Goal: Task Accomplishment & Management: Manage account settings

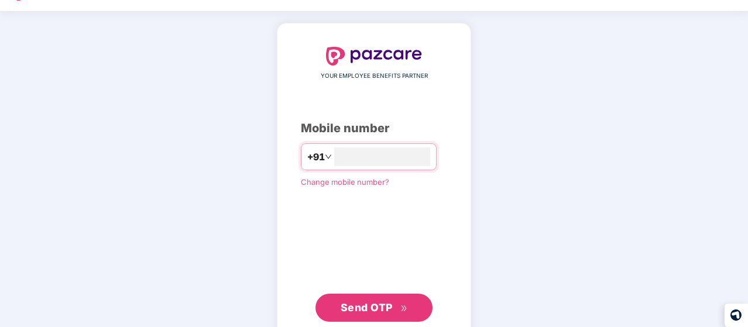
scroll to position [33, 0]
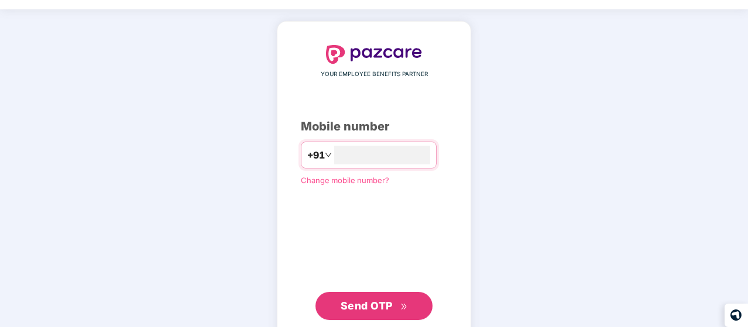
type input "**********"
click at [370, 303] on span "Send OTP" at bounding box center [367, 305] width 52 height 12
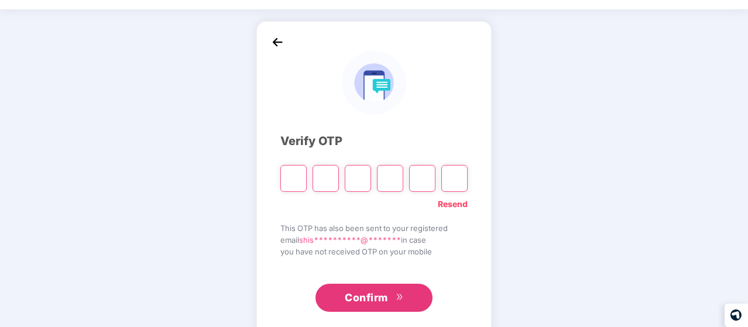
type input "*"
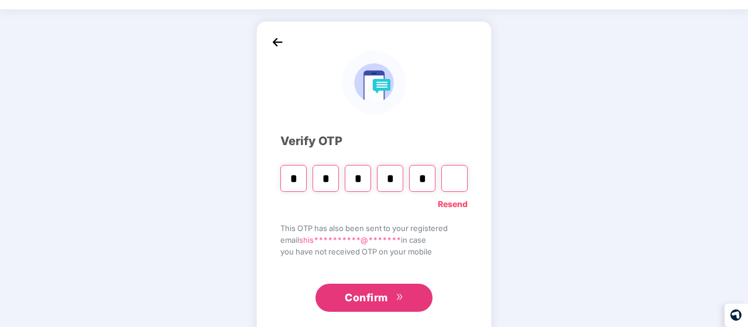
type input "*"
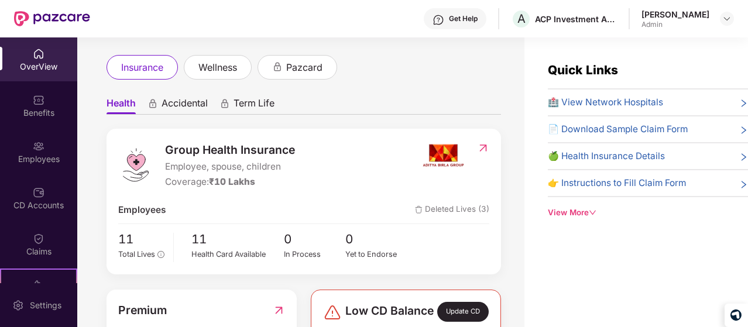
scroll to position [0, 0]
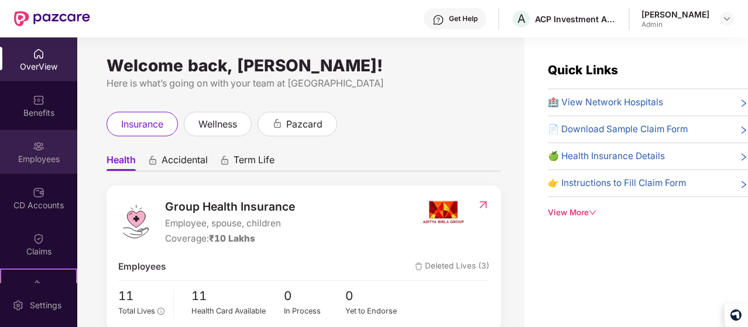
click at [18, 173] on div "Employees" at bounding box center [38, 152] width 77 height 44
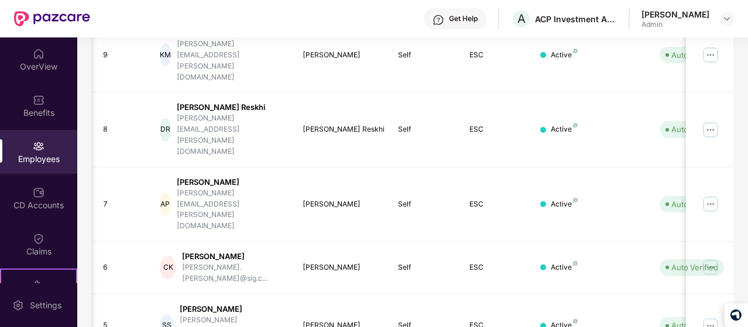
scroll to position [0, 117]
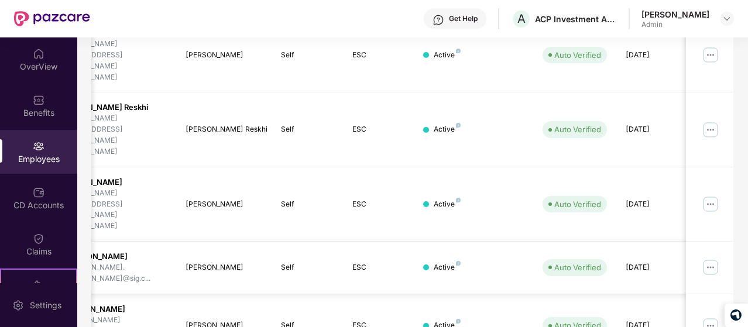
click at [708, 258] on img at bounding box center [710, 267] width 19 height 19
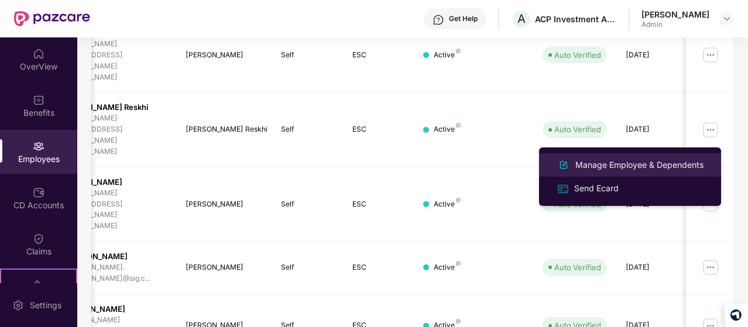
click at [618, 169] on div "Manage Employee & Dependents" at bounding box center [639, 165] width 133 height 13
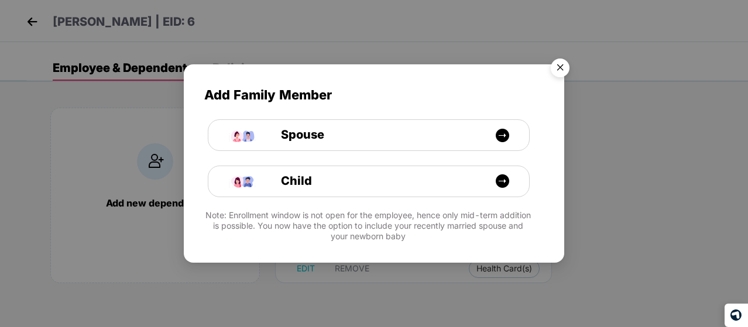
click at [562, 65] on img "Close" at bounding box center [560, 69] width 33 height 33
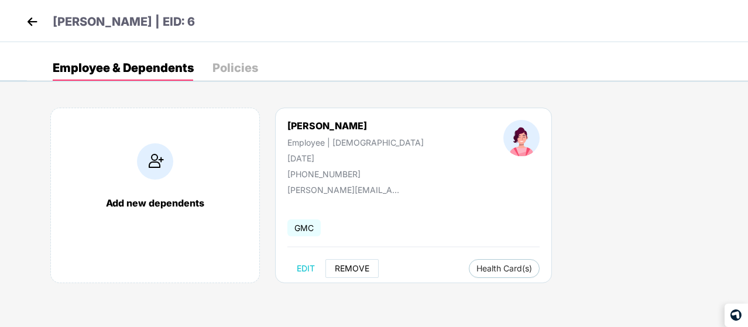
click at [366, 266] on span "REMOVE" at bounding box center [352, 268] width 35 height 9
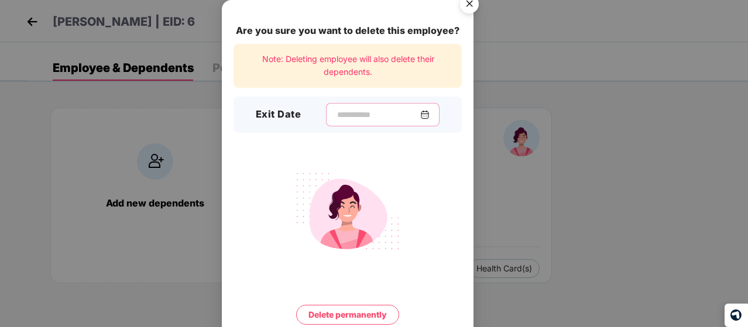
click at [365, 116] on input at bounding box center [378, 115] width 84 height 12
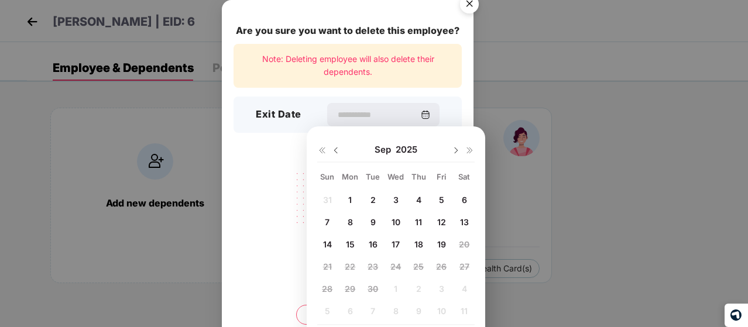
click at [335, 150] on img at bounding box center [335, 150] width 9 height 9
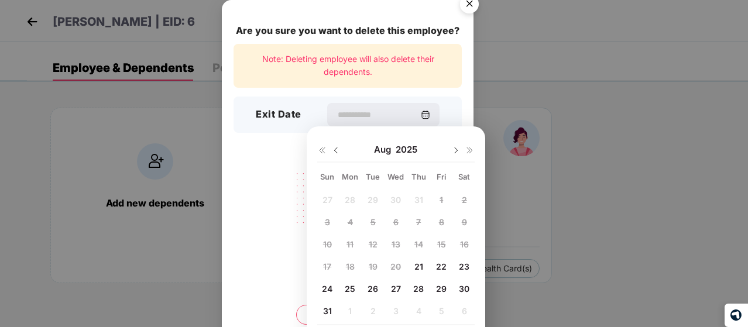
click at [328, 311] on span "31" at bounding box center [327, 311] width 9 height 10
type input "**********"
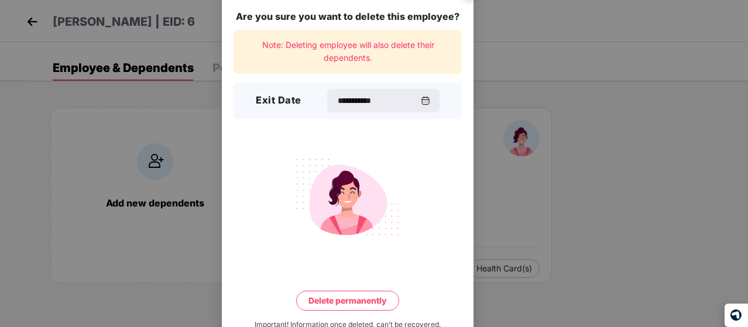
scroll to position [46, 0]
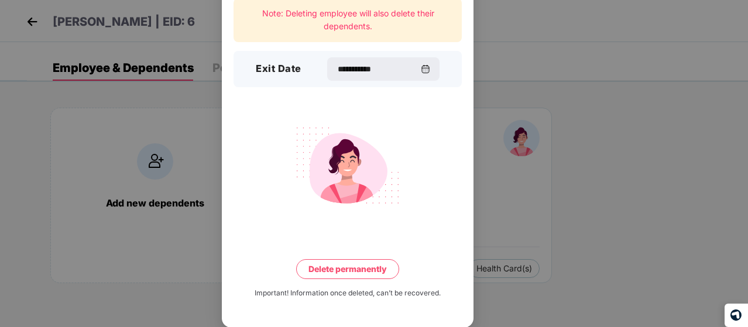
click at [363, 260] on button "Delete permanently" at bounding box center [347, 269] width 103 height 20
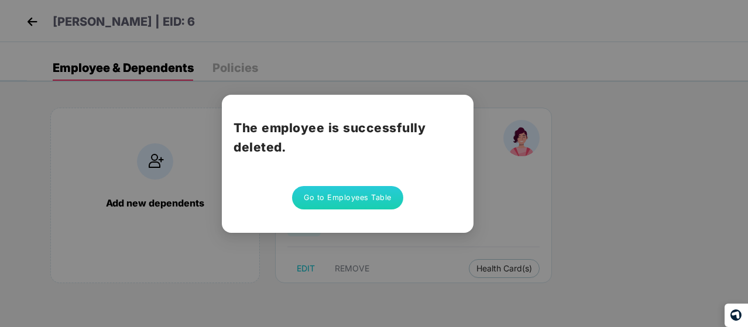
scroll to position [0, 0]
click at [355, 193] on button "Go to Employees Table" at bounding box center [347, 197] width 111 height 23
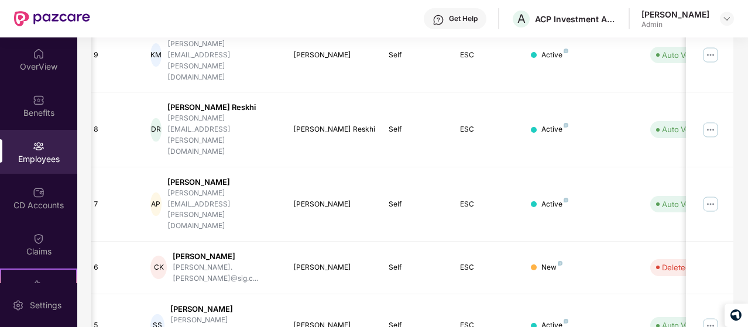
scroll to position [0, 117]
